Goal: Task Accomplishment & Management: Use online tool/utility

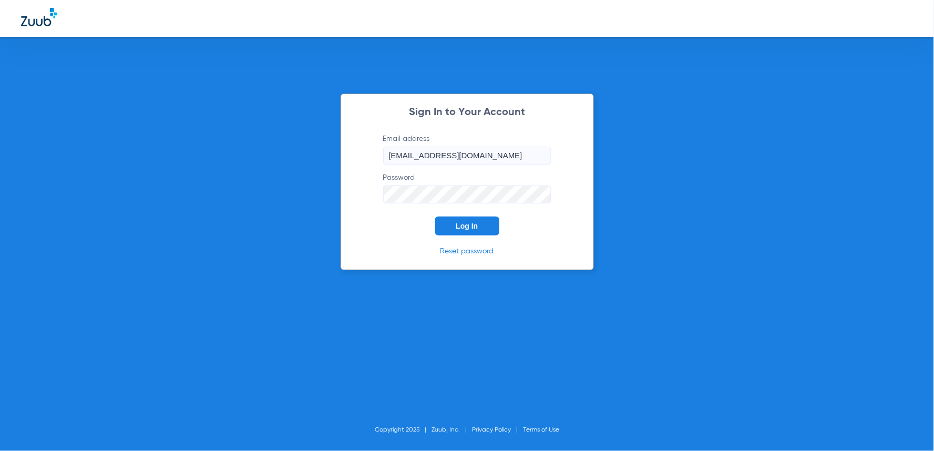
click at [469, 221] on button "Log In" at bounding box center [467, 226] width 64 height 19
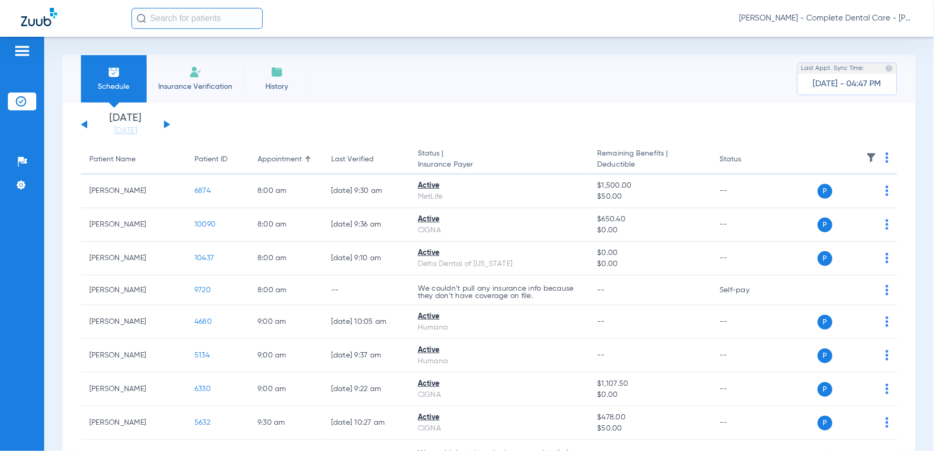
click at [202, 19] on input "text" at bounding box center [196, 18] width 131 height 21
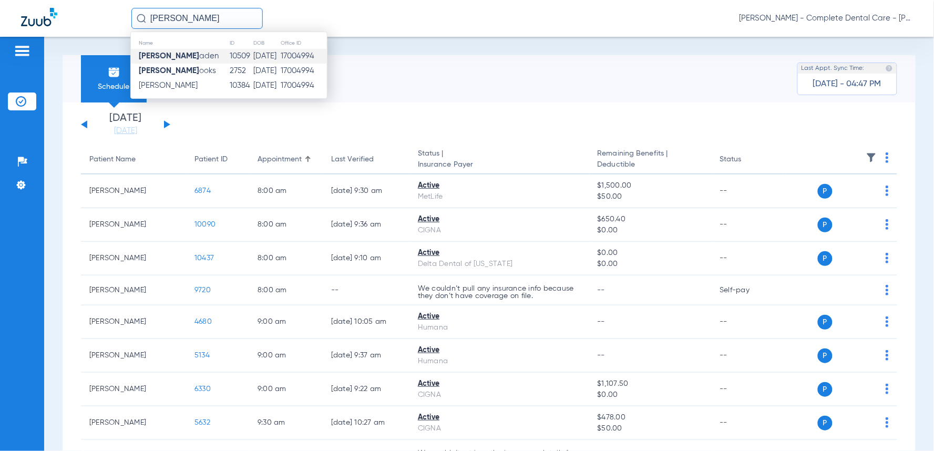
type input "[PERSON_NAME]"
click at [158, 58] on strong "[PERSON_NAME]" at bounding box center [169, 56] width 60 height 8
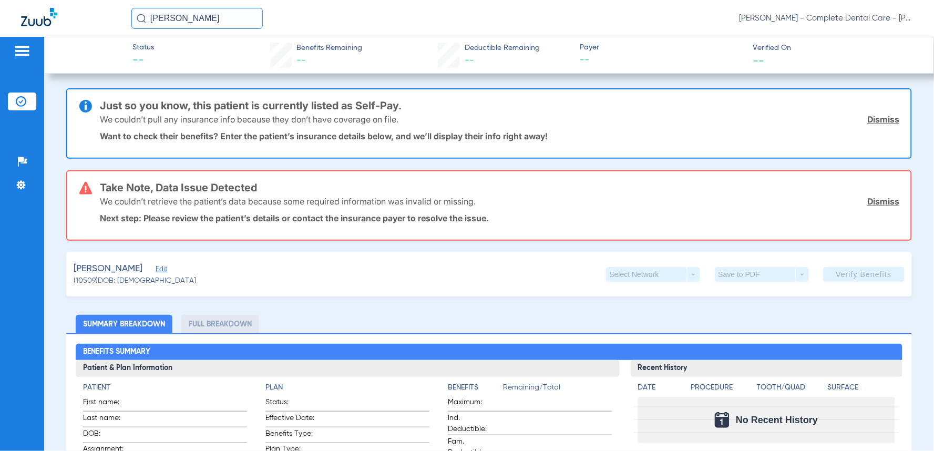
click at [158, 269] on span "Edit" at bounding box center [160, 270] width 9 height 10
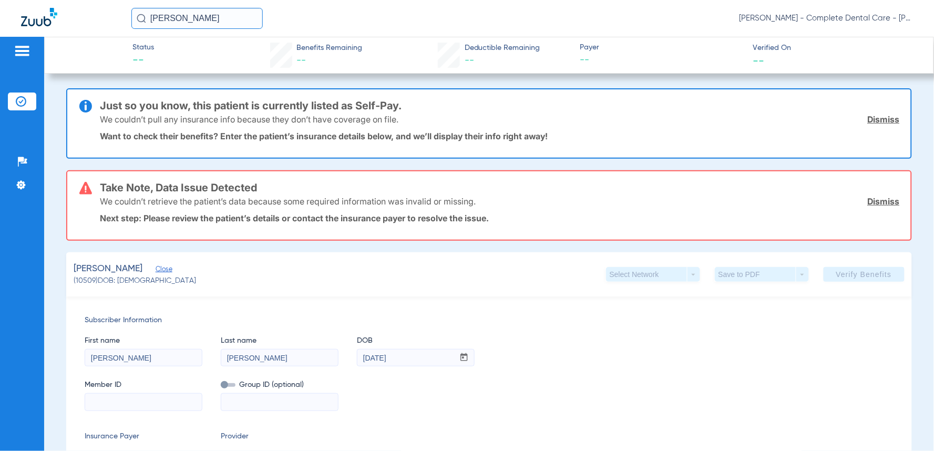
click at [139, 405] on input at bounding box center [143, 402] width 117 height 17
paste input "U75764631"
type input "U75764631"
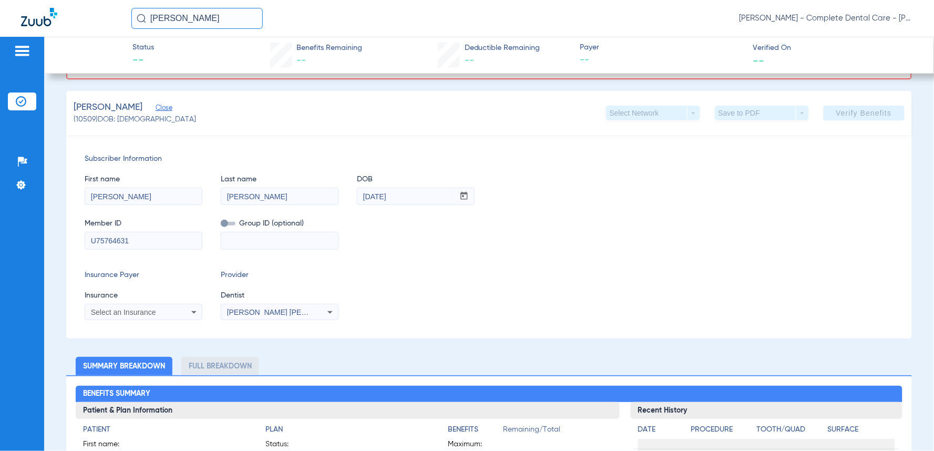
scroll to position [170, 0]
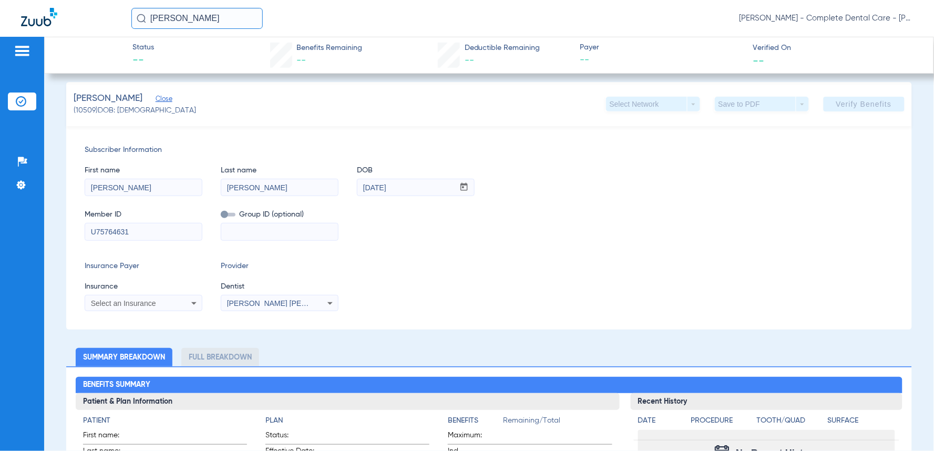
click at [191, 303] on icon at bounding box center [194, 303] width 13 height 13
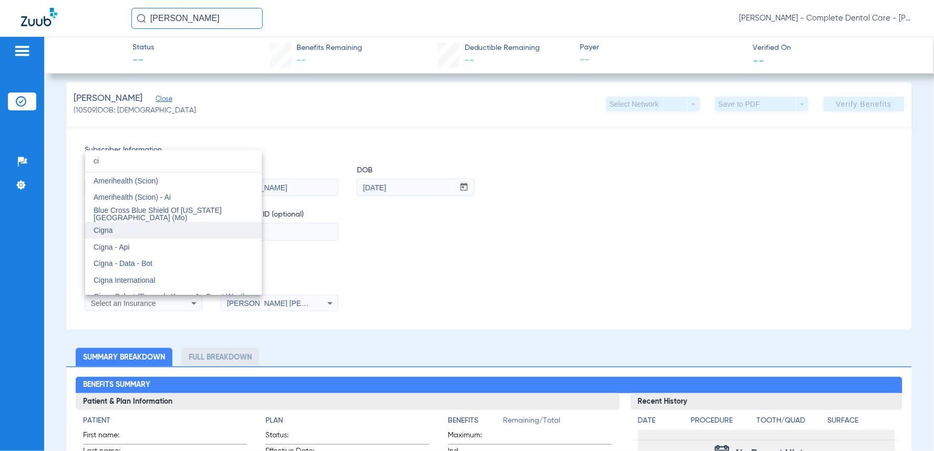
type input "ci"
click at [109, 231] on span "Cigna" at bounding box center [103, 230] width 19 height 8
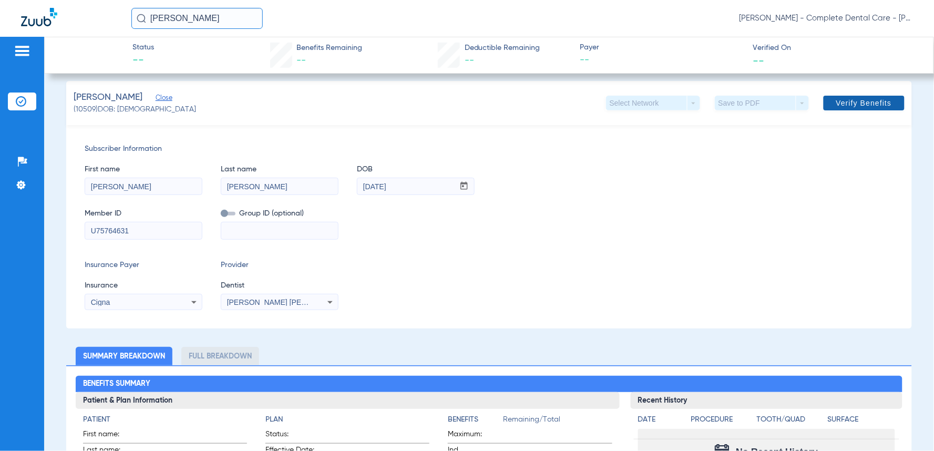
click at [834, 93] on span at bounding box center [864, 102] width 81 height 25
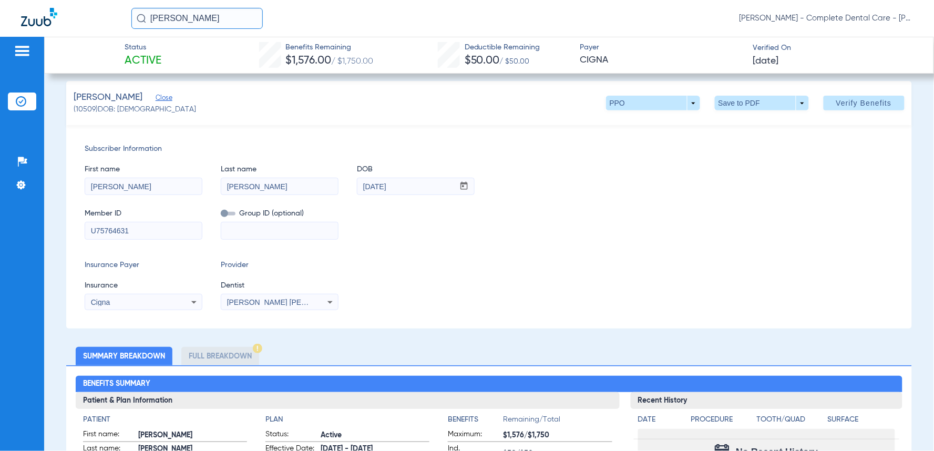
click at [417, 291] on div "Insurance Payer Insurance Cigna Provider Dentist [PERSON_NAME] [PERSON_NAME] 18…" at bounding box center [489, 285] width 808 height 50
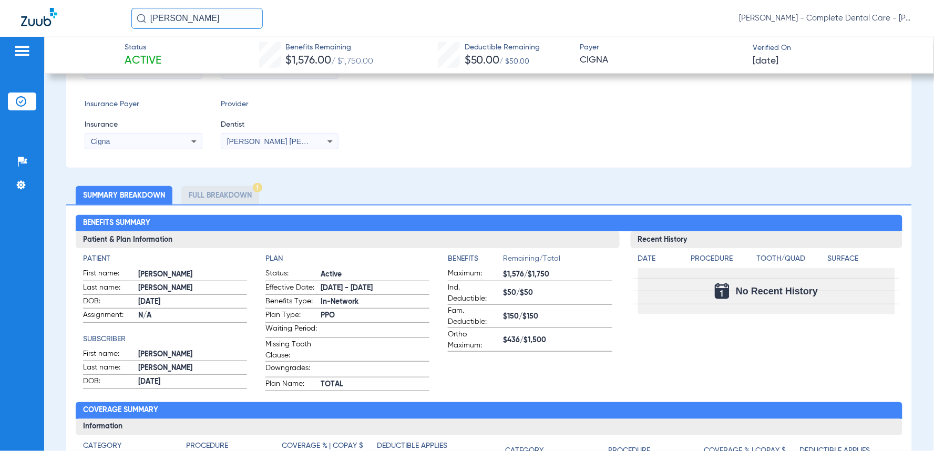
scroll to position [253, 0]
